Goal: Task Accomplishment & Management: Manage account settings

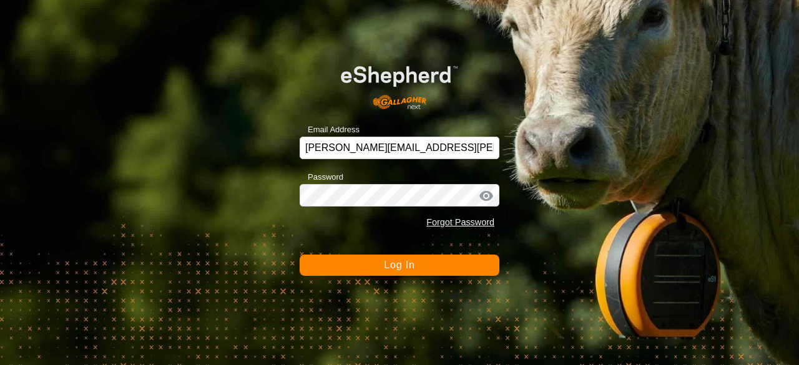
click at [401, 267] on span "Log In" at bounding box center [399, 265] width 31 height 11
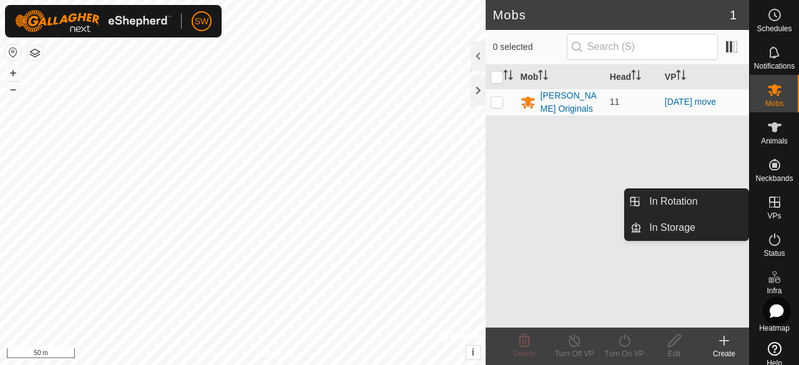
click at [772, 202] on icon at bounding box center [774, 202] width 11 height 11
click at [769, 207] on icon at bounding box center [774, 202] width 11 height 11
click at [770, 201] on icon at bounding box center [774, 202] width 15 height 15
click at [692, 198] on link "In Rotation" at bounding box center [695, 201] width 107 height 25
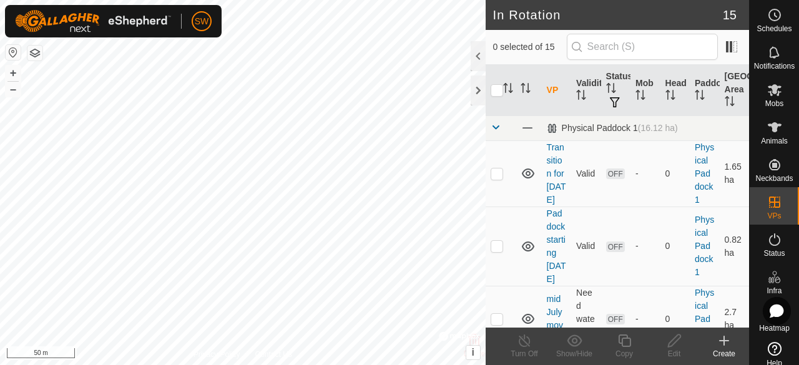
click at [723, 342] on icon at bounding box center [724, 340] width 15 height 15
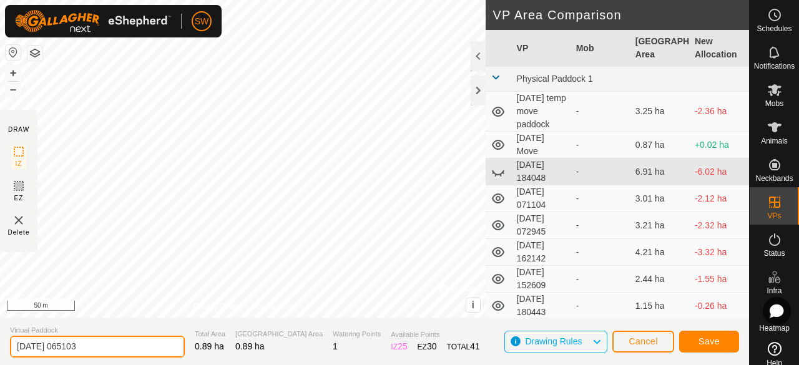
drag, startPoint x: 114, startPoint y: 347, endPoint x: 0, endPoint y: 340, distance: 113.8
click at [0, 340] on section "Virtual Paddock [DATE] 065103 Total Area 0.89 ha Grazing Area 0.89 ha Watering …" at bounding box center [374, 341] width 749 height 47
type input "[DATE] Move"
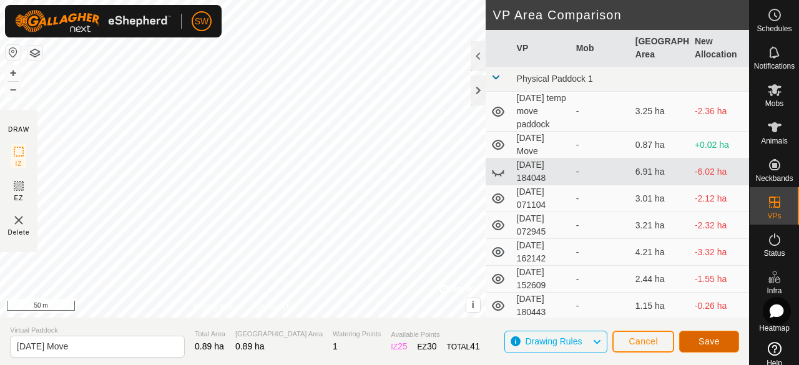
click at [715, 340] on span "Save" at bounding box center [709, 341] width 21 height 10
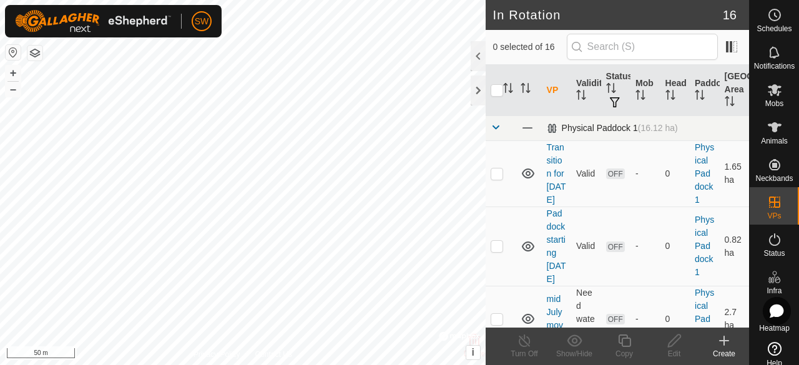
checkbox input "true"
checkbox input "false"
